Goal: Use online tool/utility: Utilize a website feature to perform a specific function

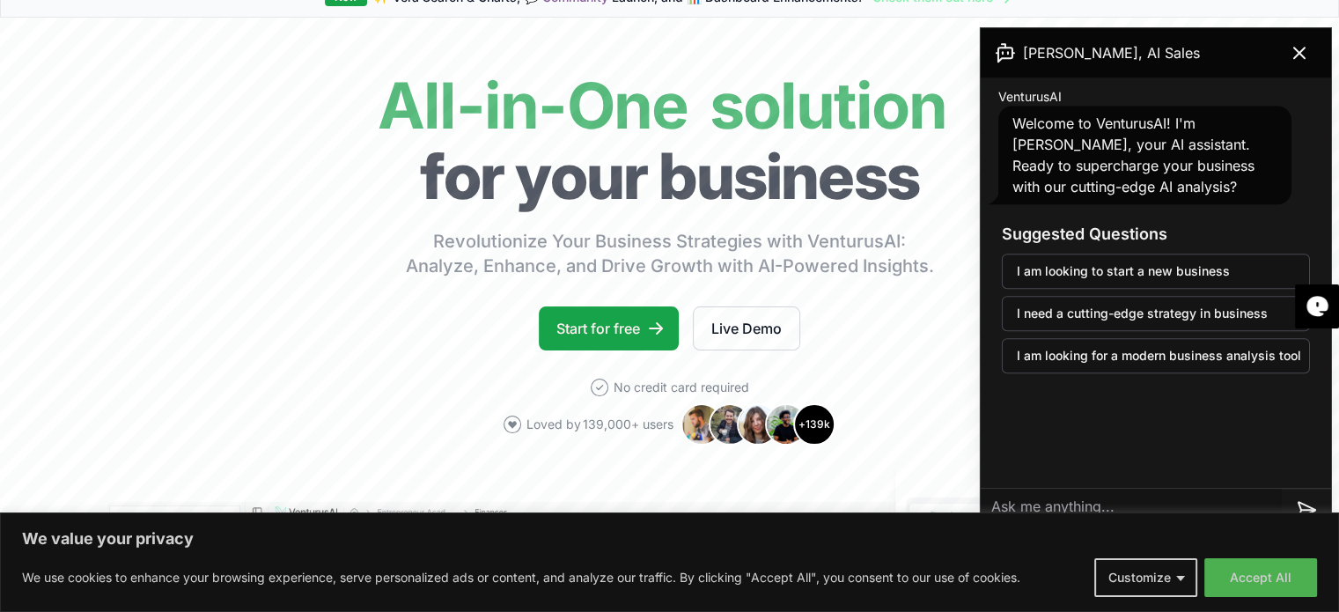
scroll to position [63, 0]
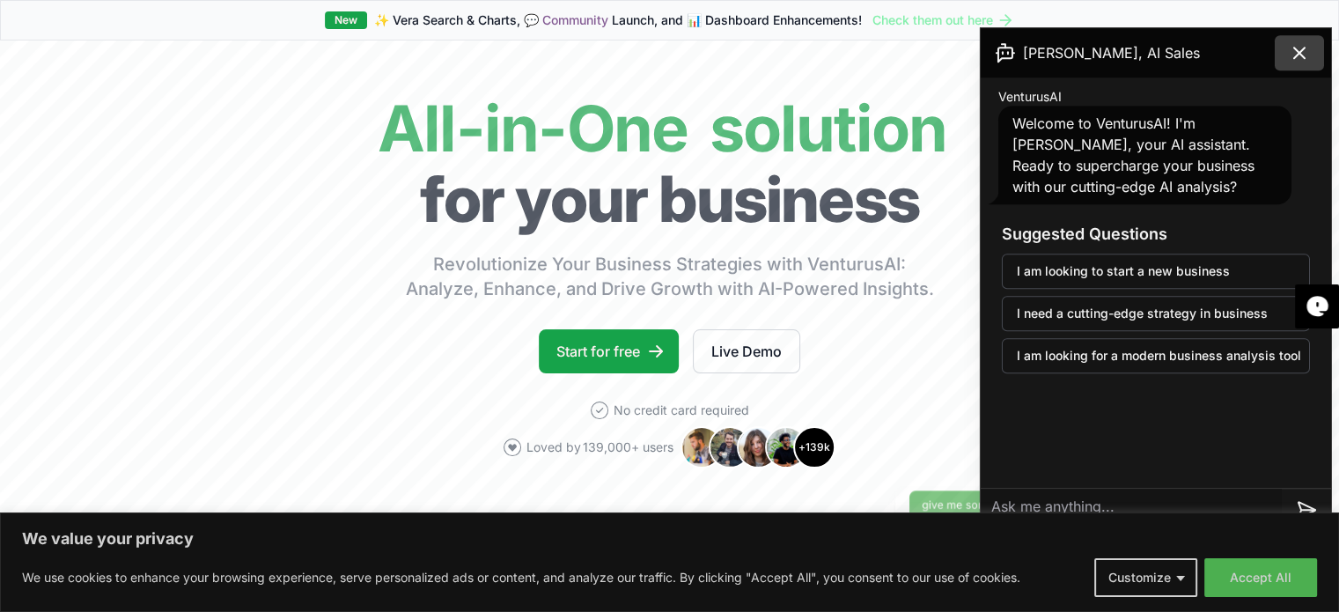
click at [1315, 51] on button at bounding box center [1298, 52] width 49 height 35
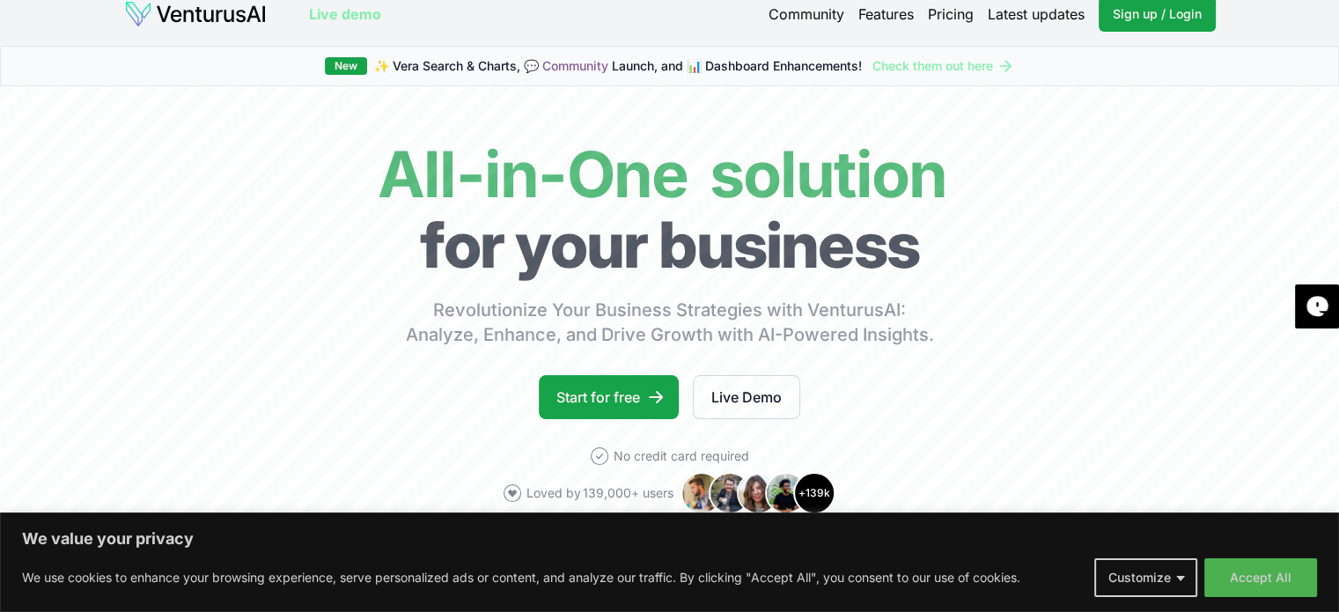
scroll to position [0, 0]
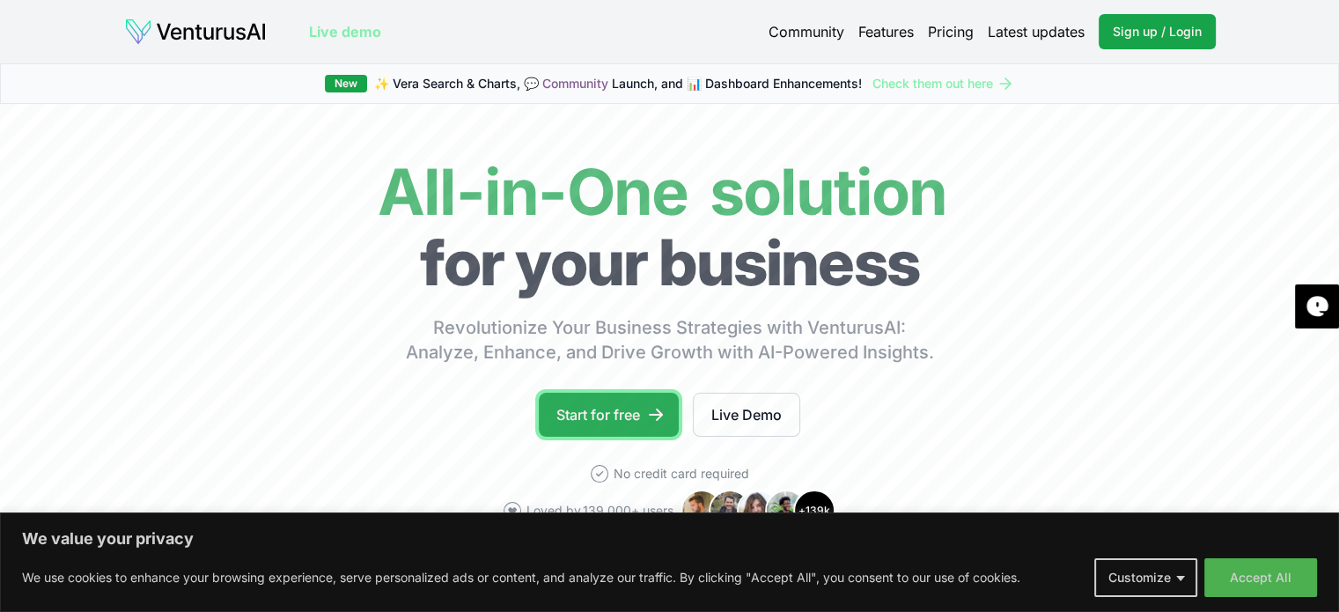
click at [625, 406] on link "Start for free" at bounding box center [609, 415] width 140 height 44
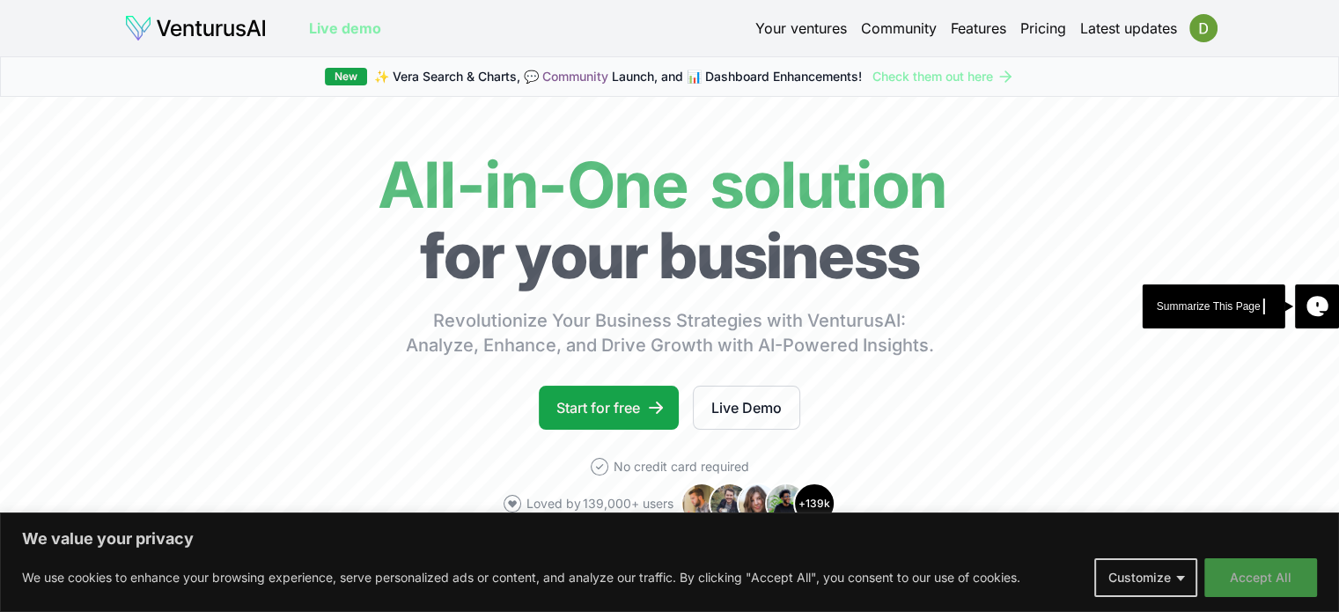
click at [1265, 583] on button "Accept All" at bounding box center [1260, 577] width 113 height 39
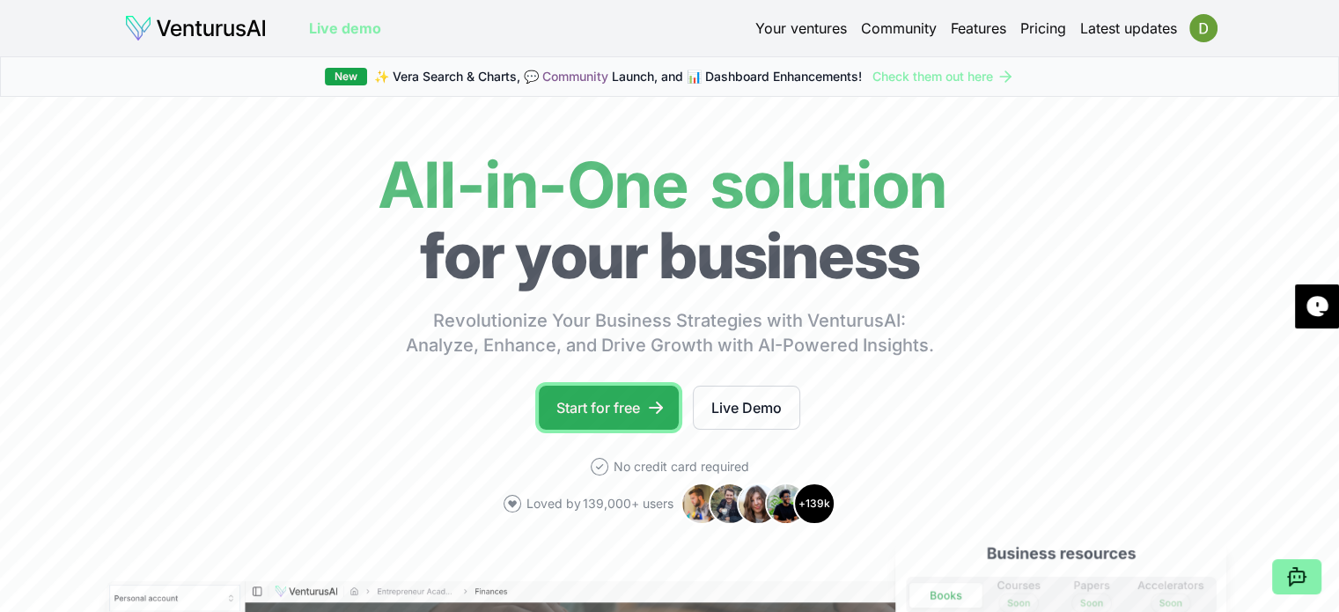
click at [595, 399] on link "Start for free" at bounding box center [609, 407] width 140 height 44
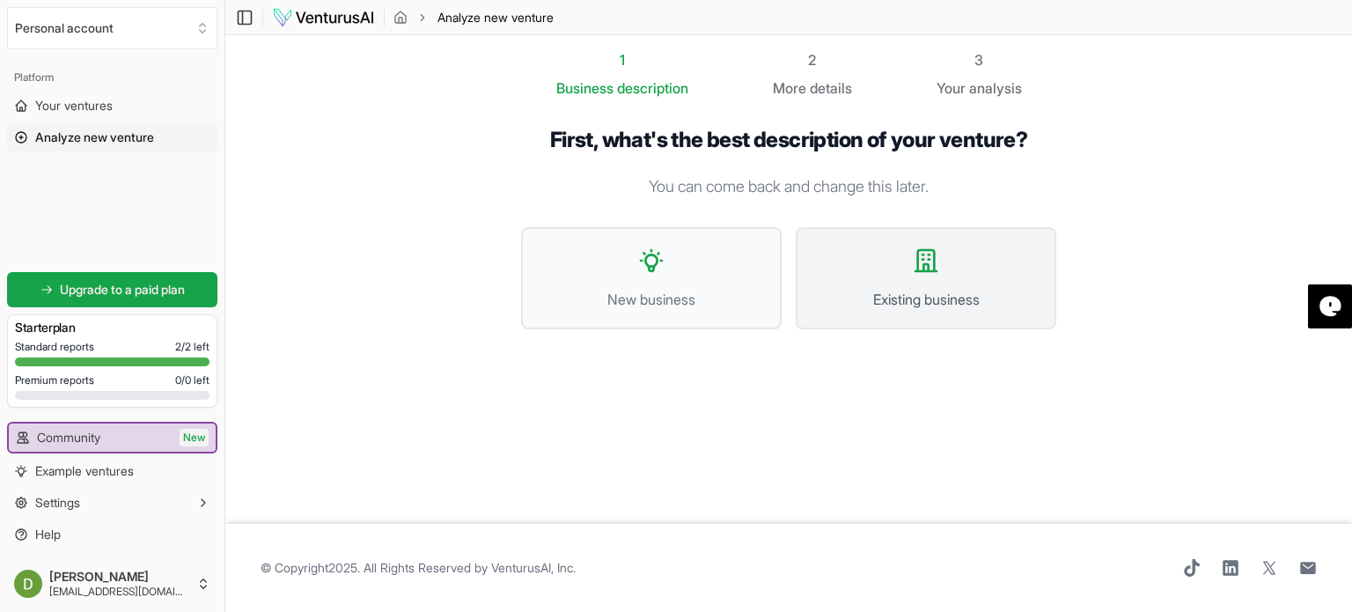
click at [937, 306] on span "Existing business" at bounding box center [926, 299] width 222 height 21
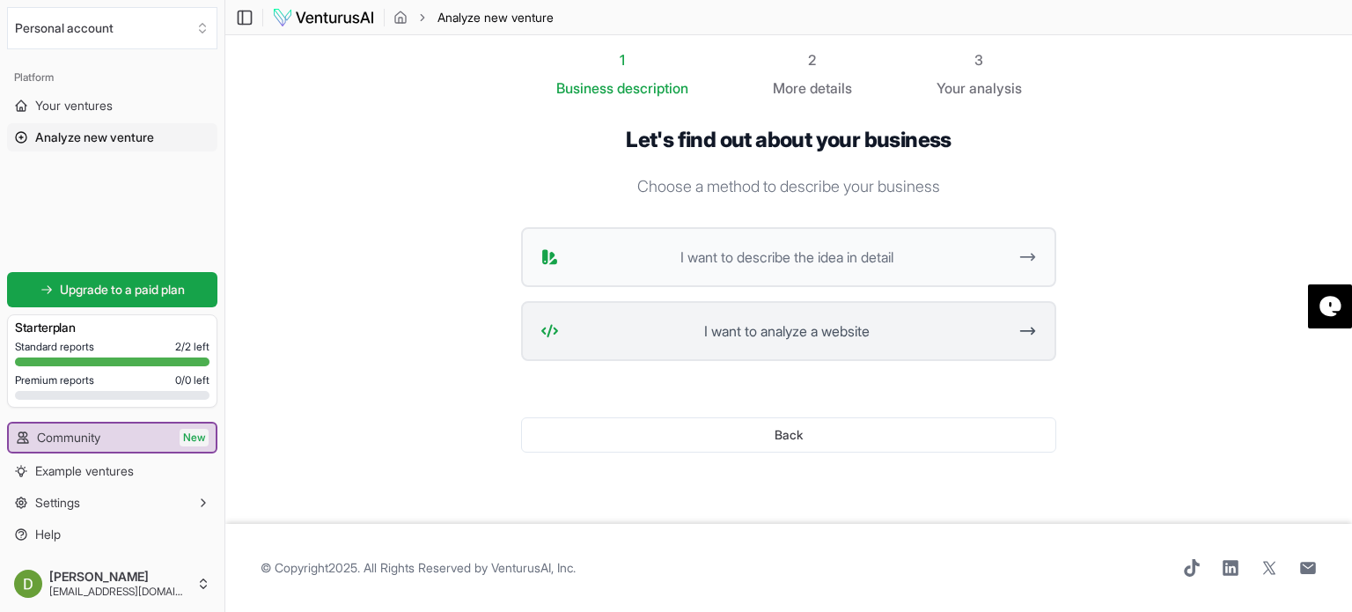
click at [913, 337] on span "I want to analyze a website" at bounding box center [786, 330] width 441 height 21
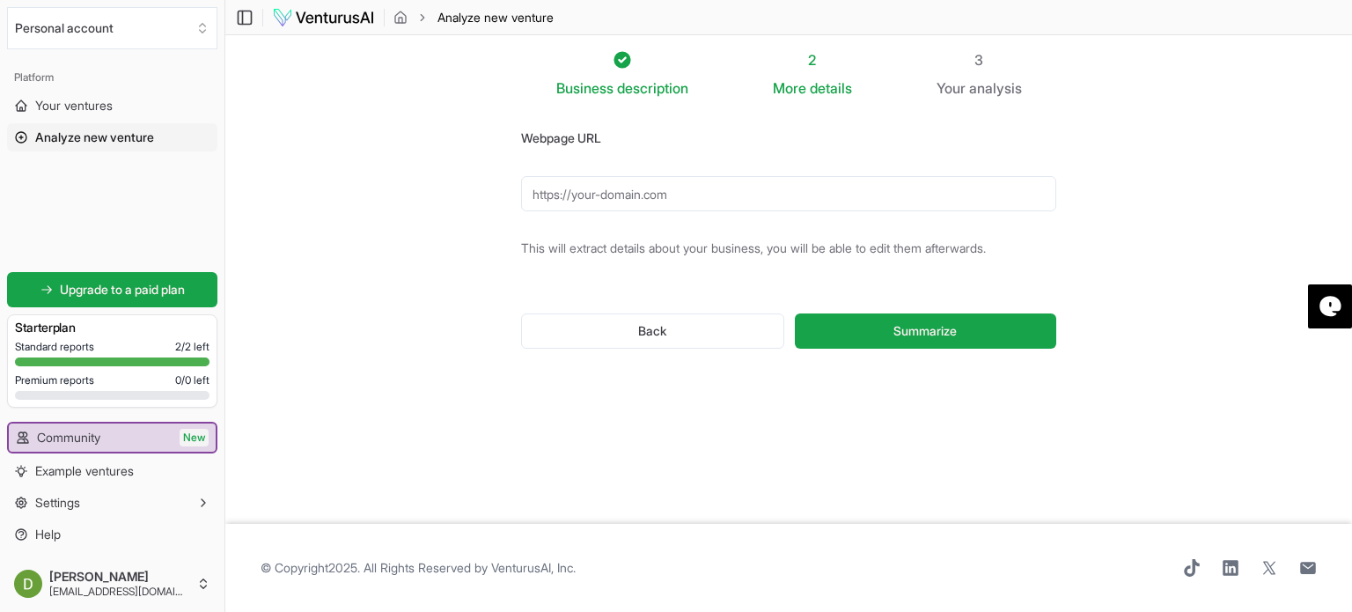
click at [700, 203] on input "Webpage URL" at bounding box center [788, 193] width 535 height 35
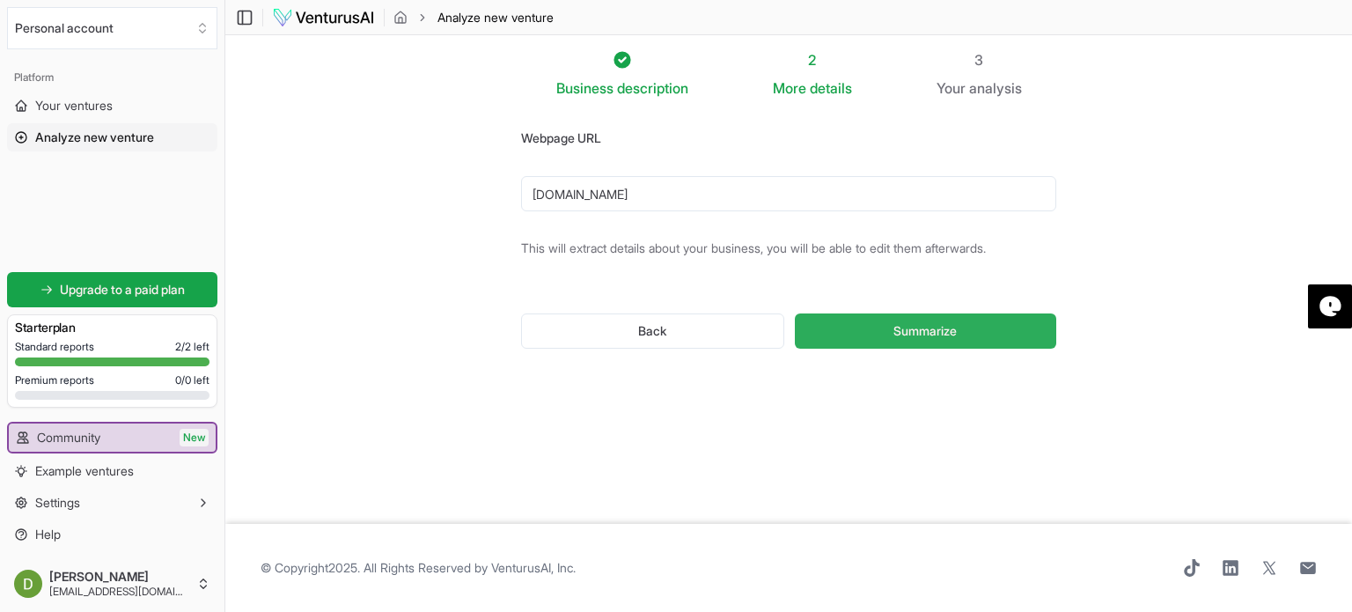
click at [901, 337] on span "Summarize" at bounding box center [924, 331] width 63 height 18
click at [535, 193] on input "www.examwhisperer.co.uk" at bounding box center [788, 193] width 535 height 35
type input "http://www.examwhisperer.co.uk"
click at [855, 327] on button "Summarize" at bounding box center [925, 330] width 261 height 35
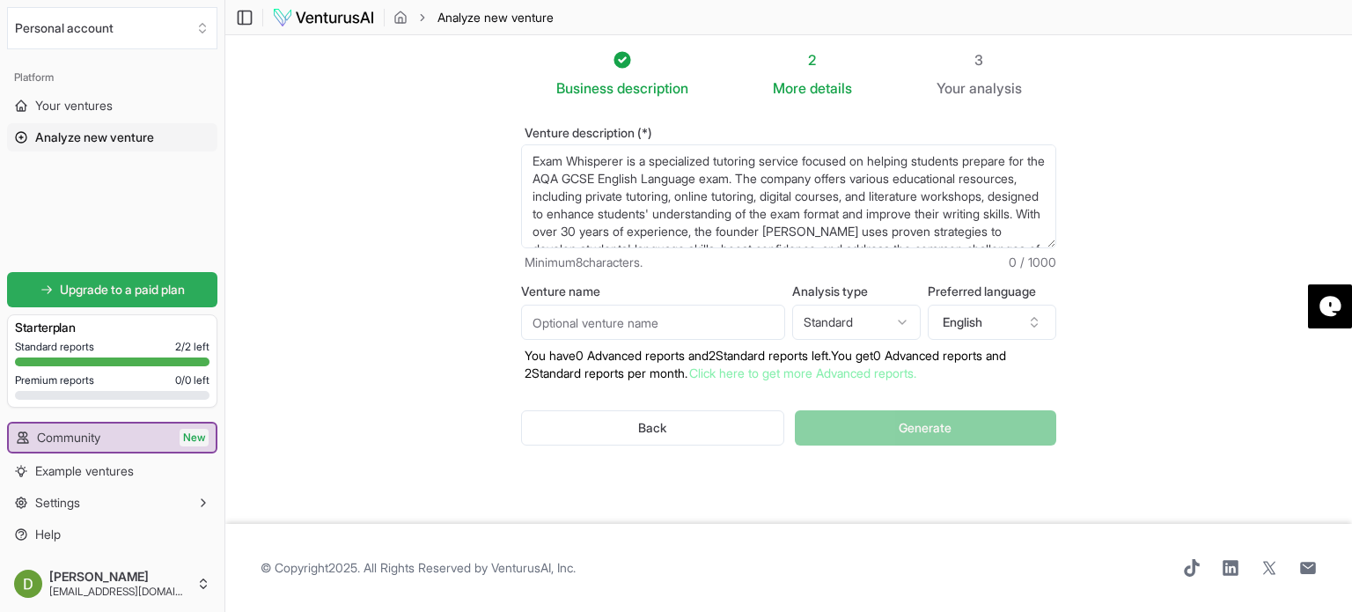
click at [92, 295] on span "Upgrade to a paid plan" at bounding box center [122, 290] width 125 height 18
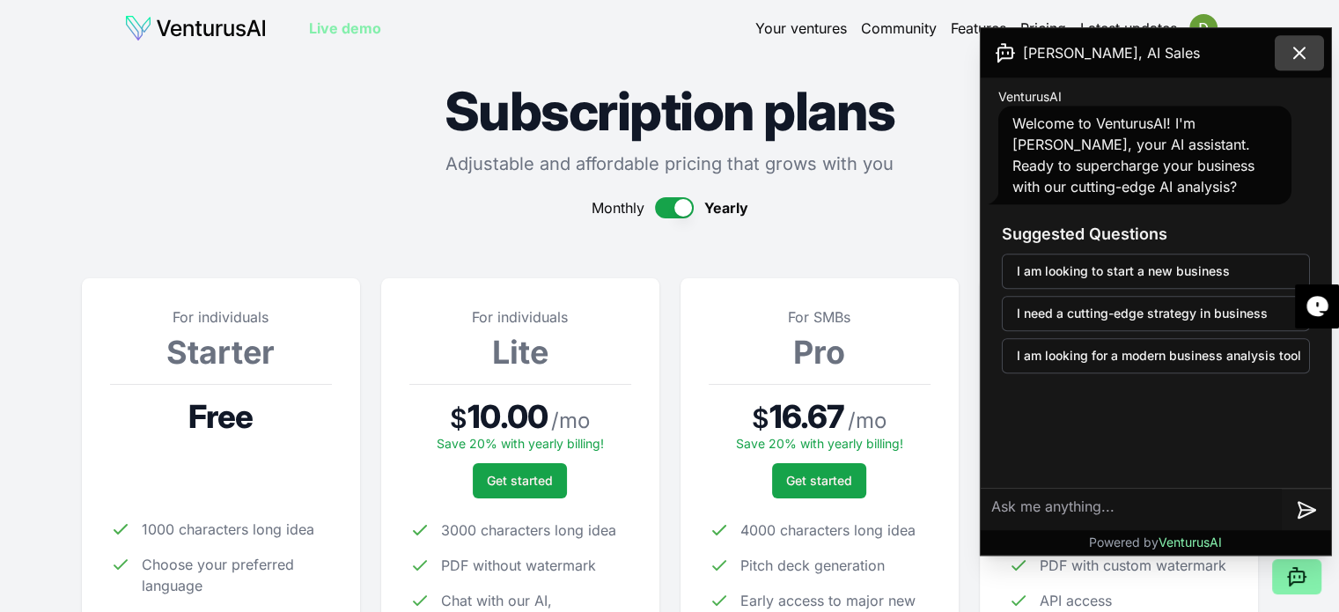
click at [1295, 48] on icon at bounding box center [1299, 53] width 11 height 11
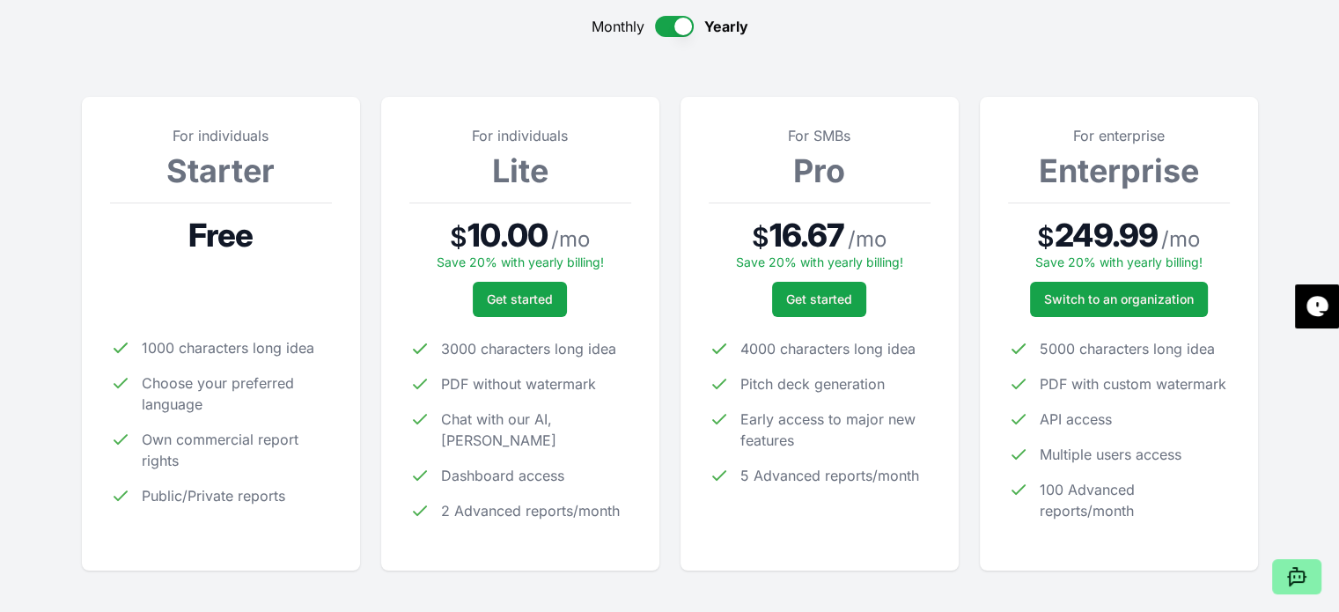
scroll to position [194, 0]
